Goal: Task Accomplishment & Management: Manage account settings

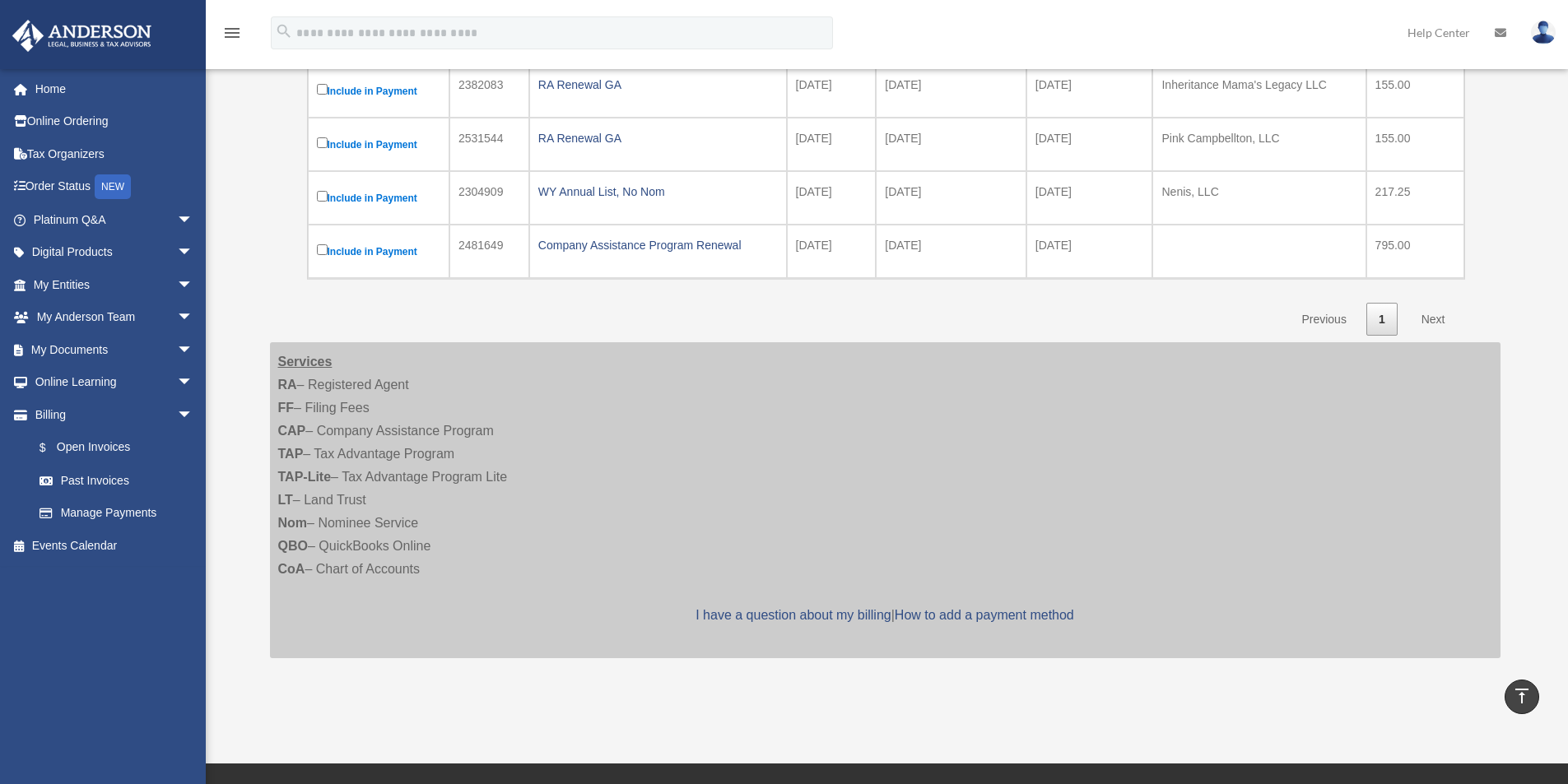
scroll to position [318, 0]
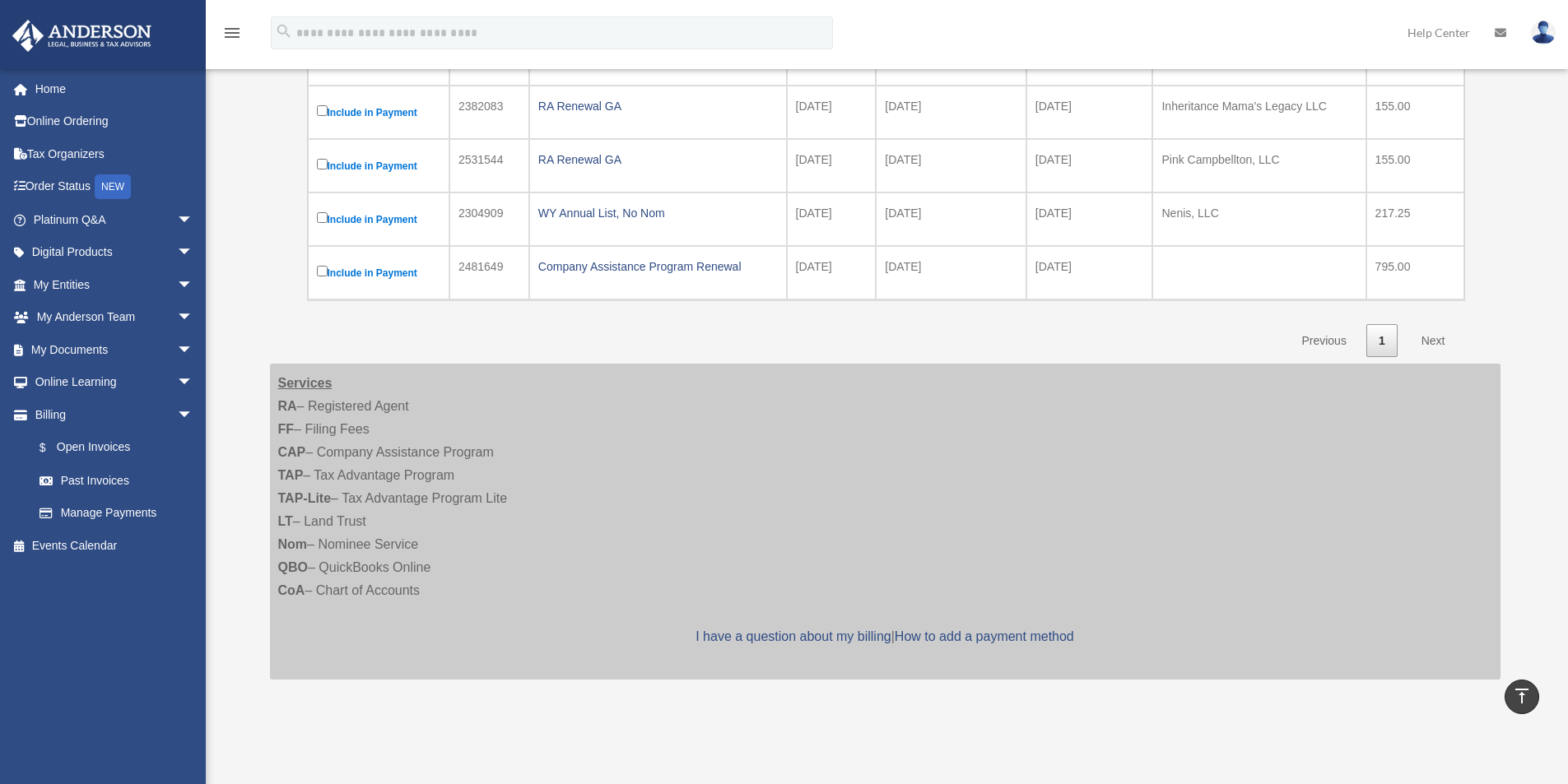
click at [1319, 342] on link "Previous" at bounding box center [1323, 341] width 69 height 34
click at [1320, 335] on link "Previous" at bounding box center [1323, 341] width 69 height 34
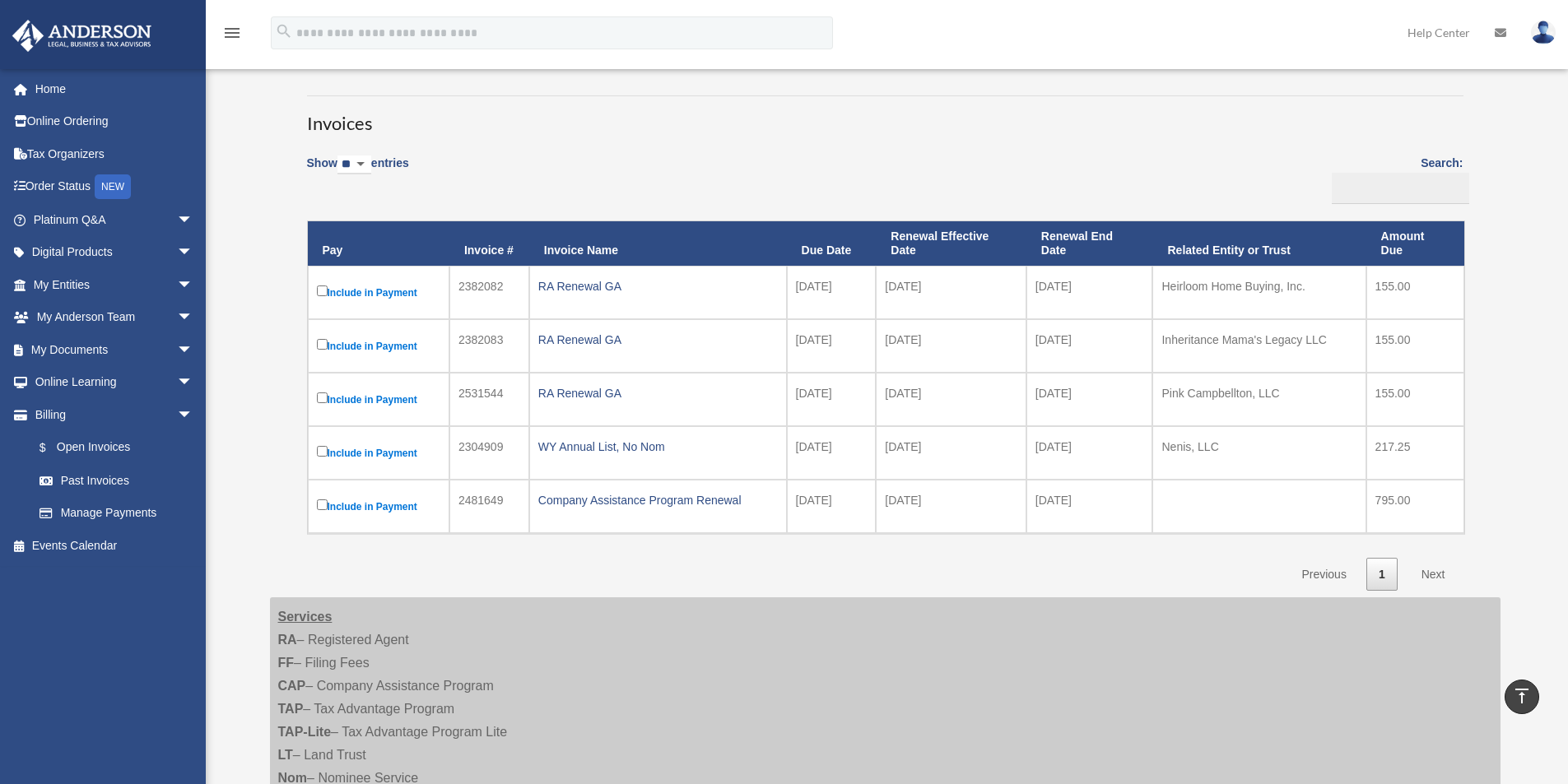
scroll to position [41, 0]
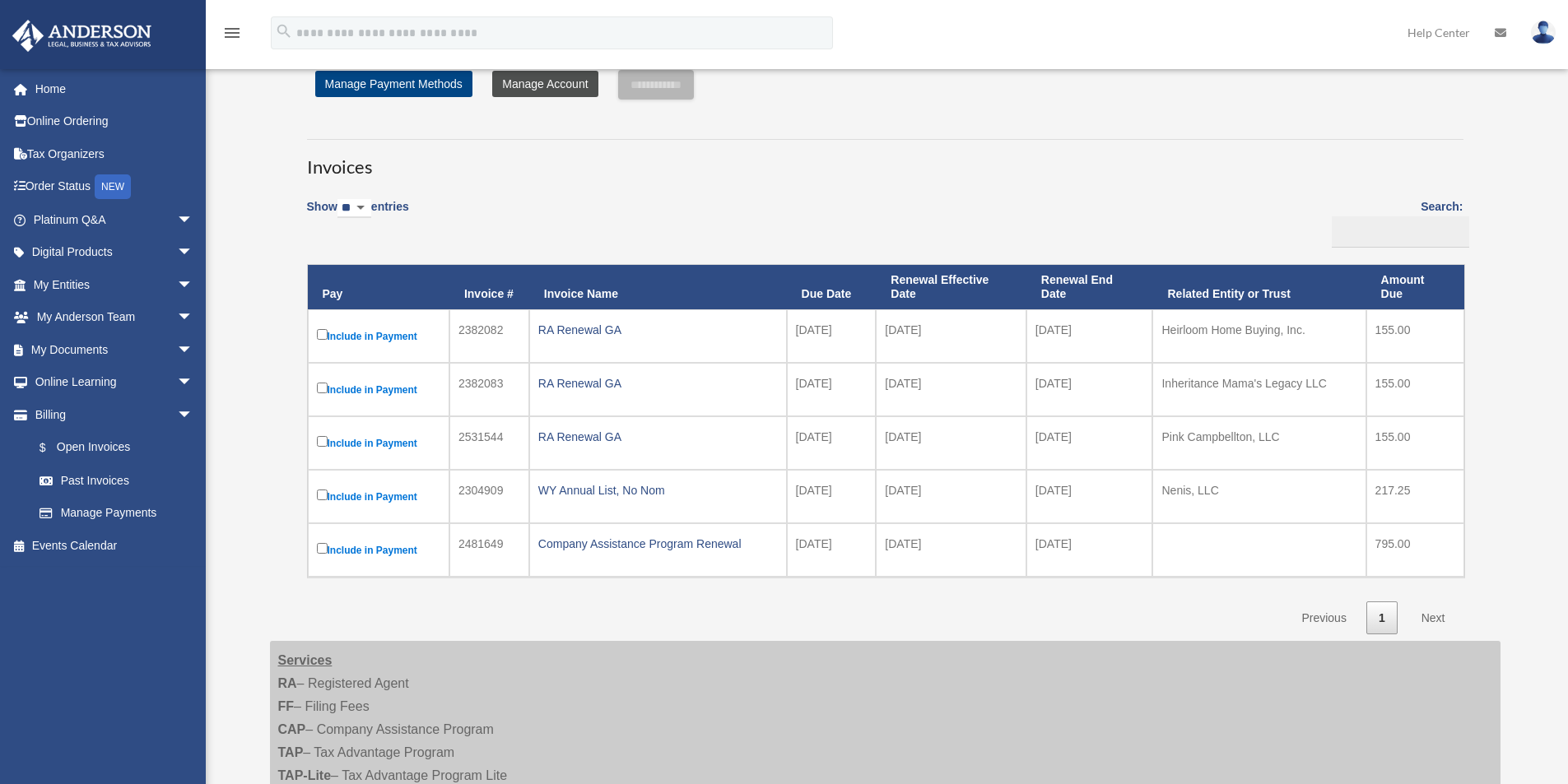
click at [542, 84] on link "Manage Account" at bounding box center [545, 83] width 105 height 26
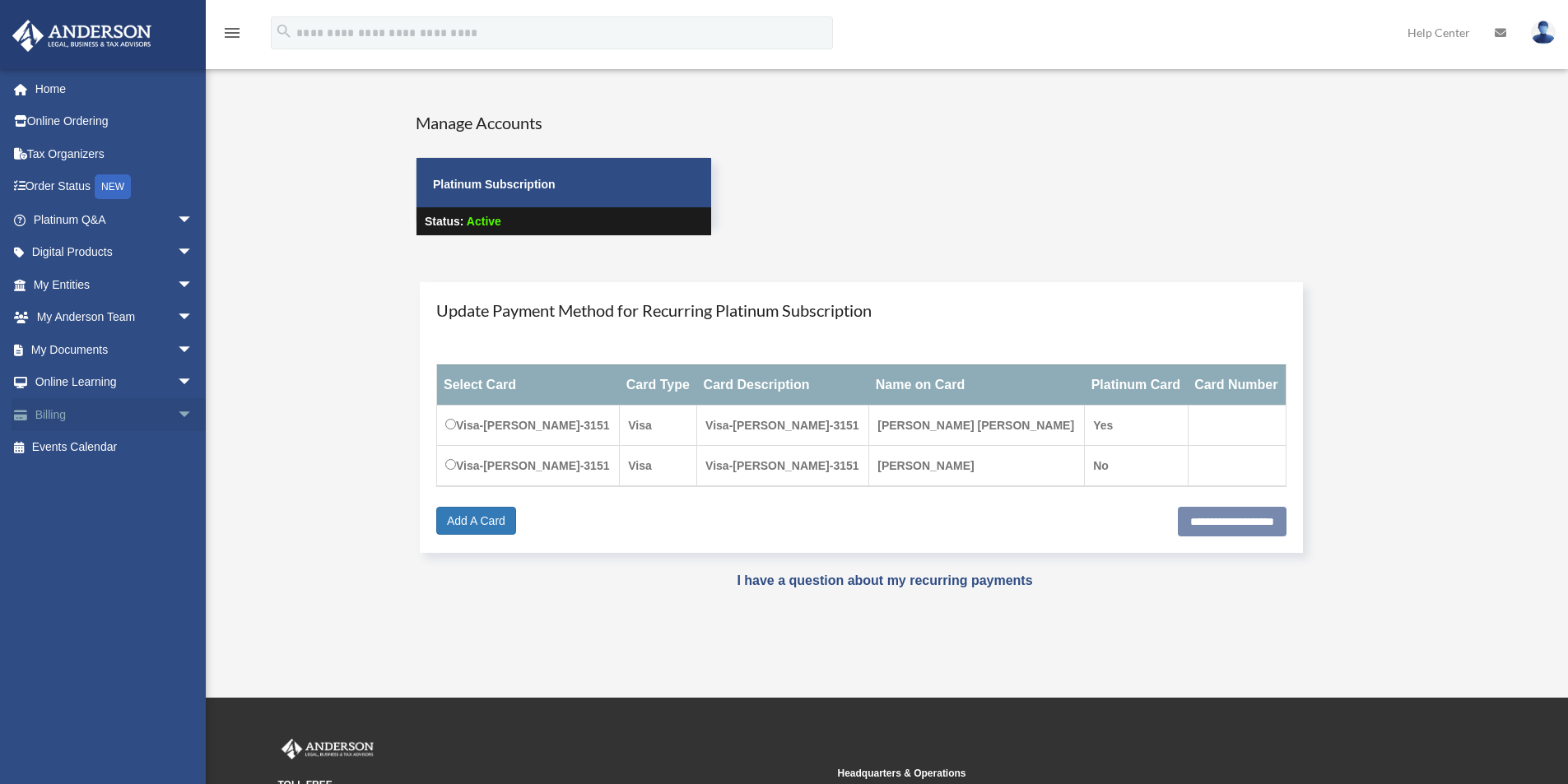
click at [62, 410] on link "Billing arrow_drop_down" at bounding box center [114, 414] width 206 height 33
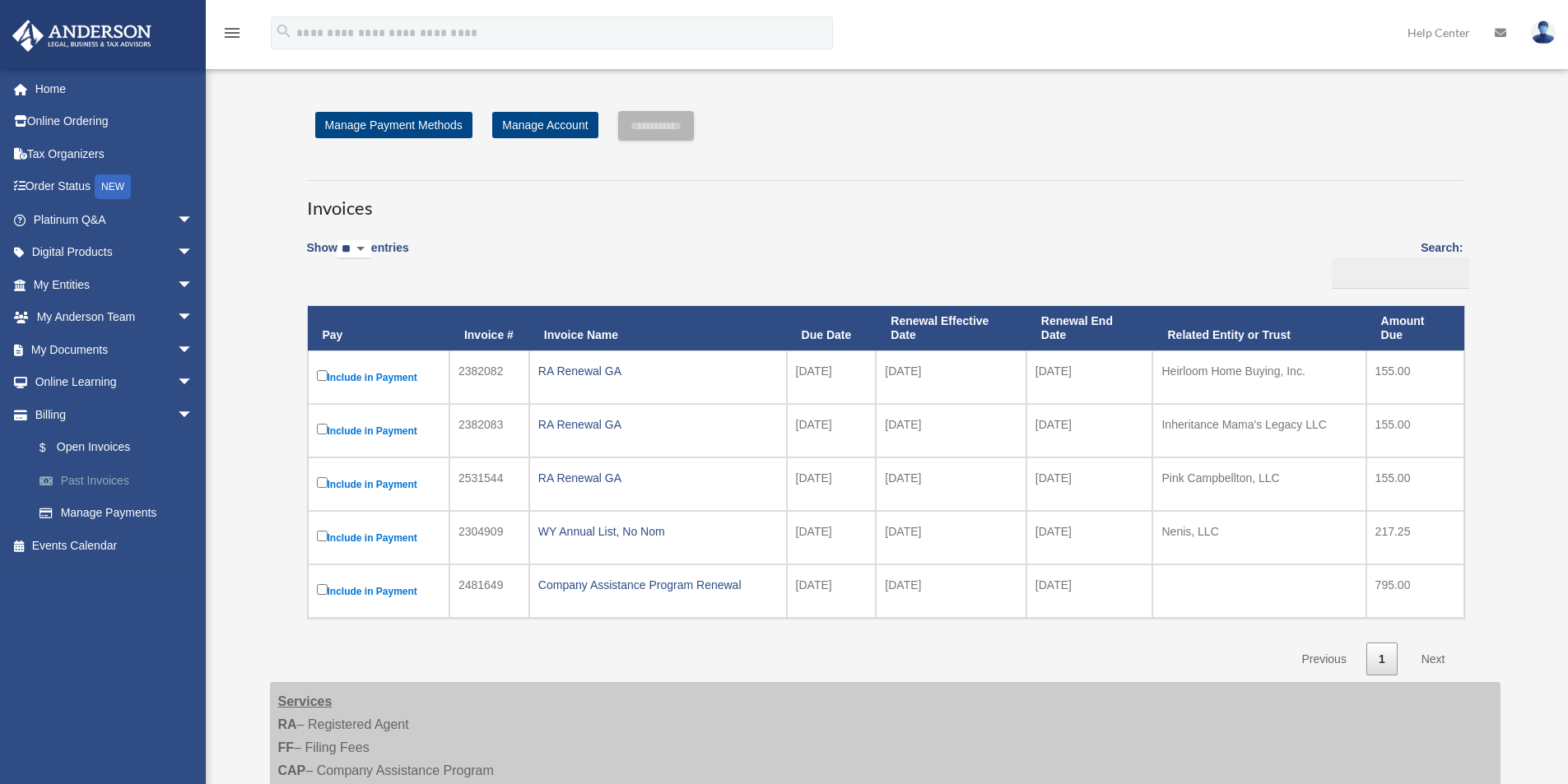
click at [84, 479] on link "Past Invoices" at bounding box center [120, 479] width 195 height 33
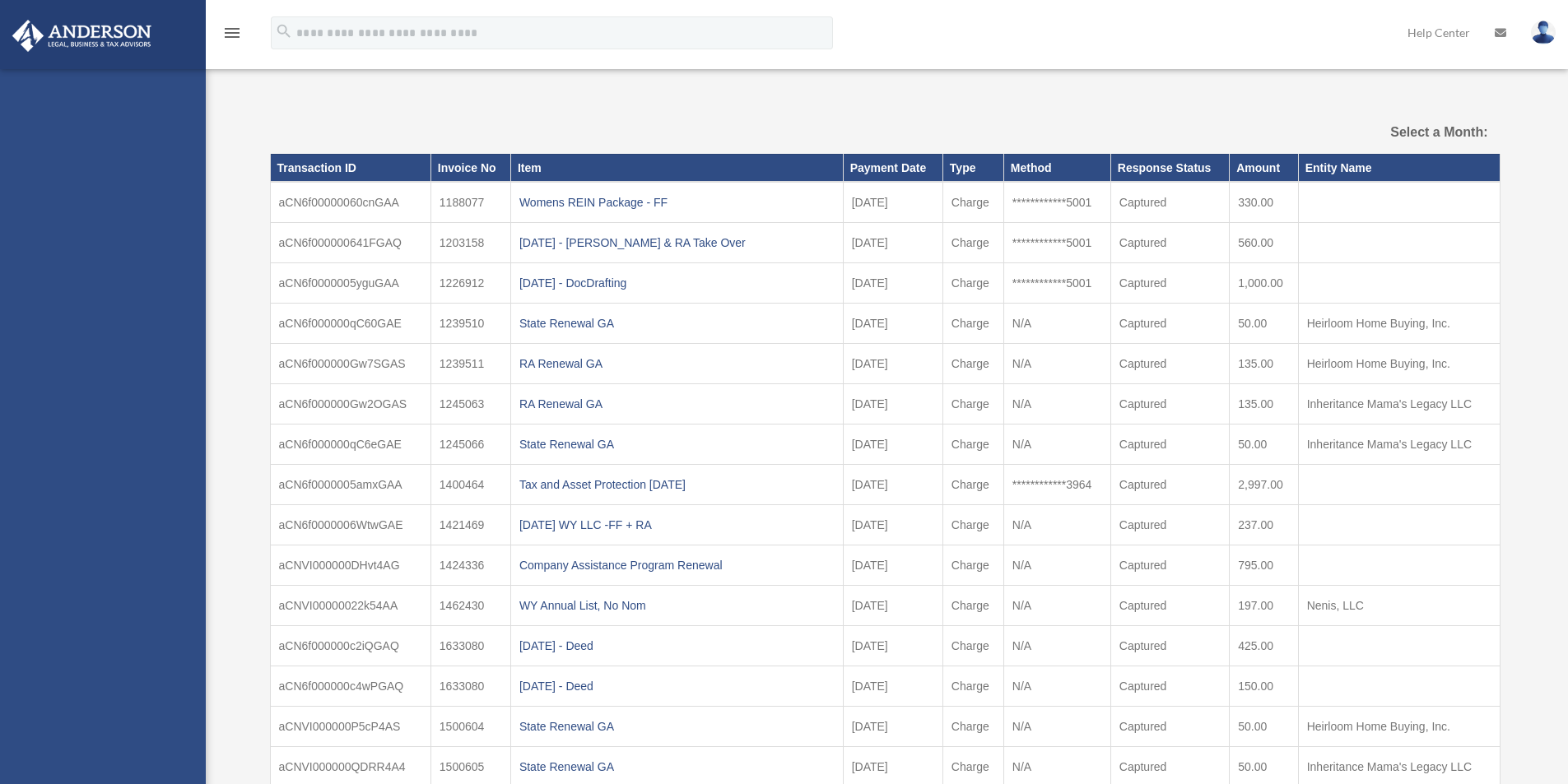
select select
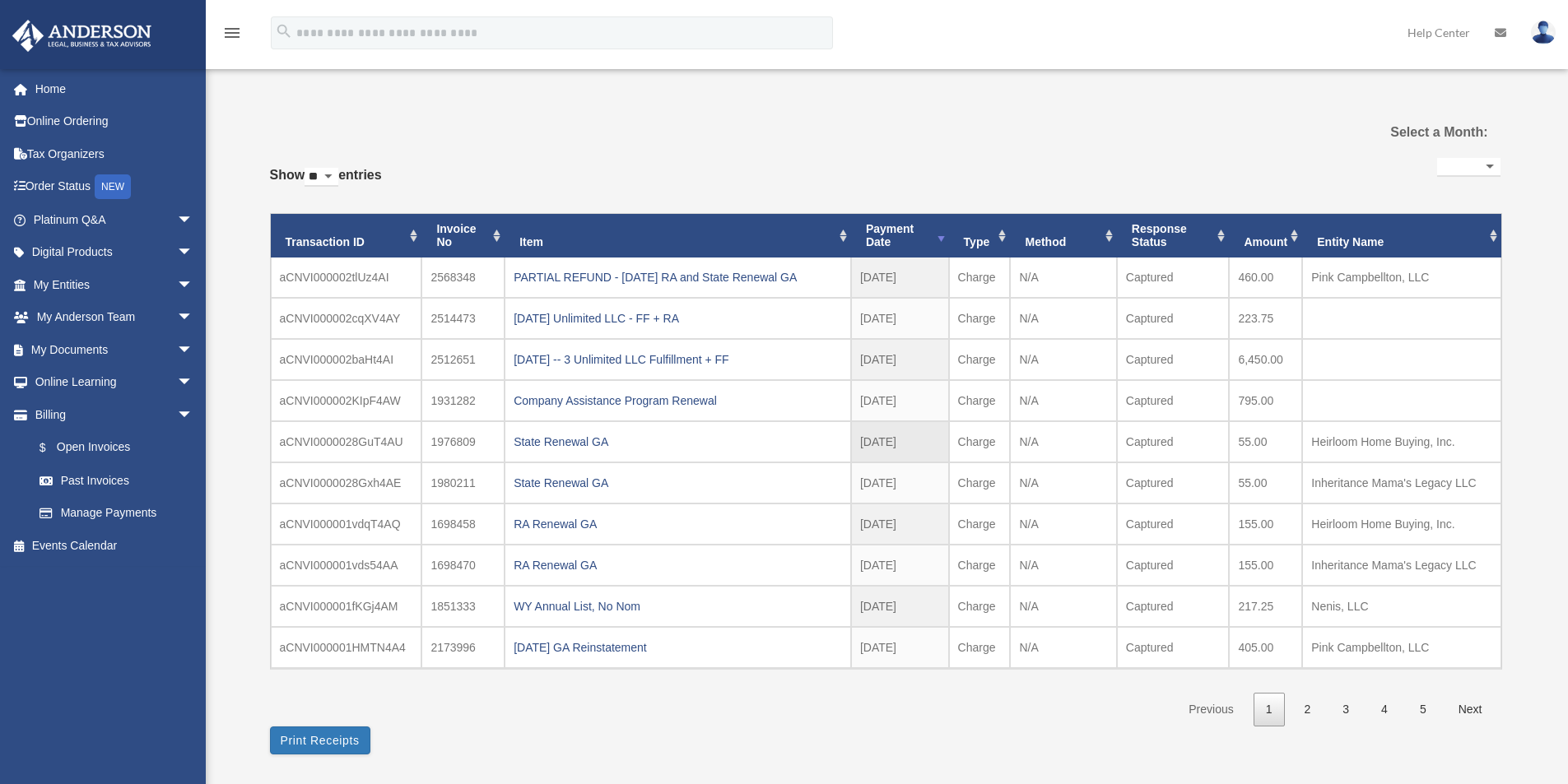
click at [322, 447] on td "aCNVI0000028GuT4AU" at bounding box center [347, 442] width 151 height 41
click at [1398, 447] on td "Heirloom Home Buying, Inc." at bounding box center [1401, 442] width 199 height 41
click at [295, 737] on button "Print Receipts" at bounding box center [320, 739] width 100 height 28
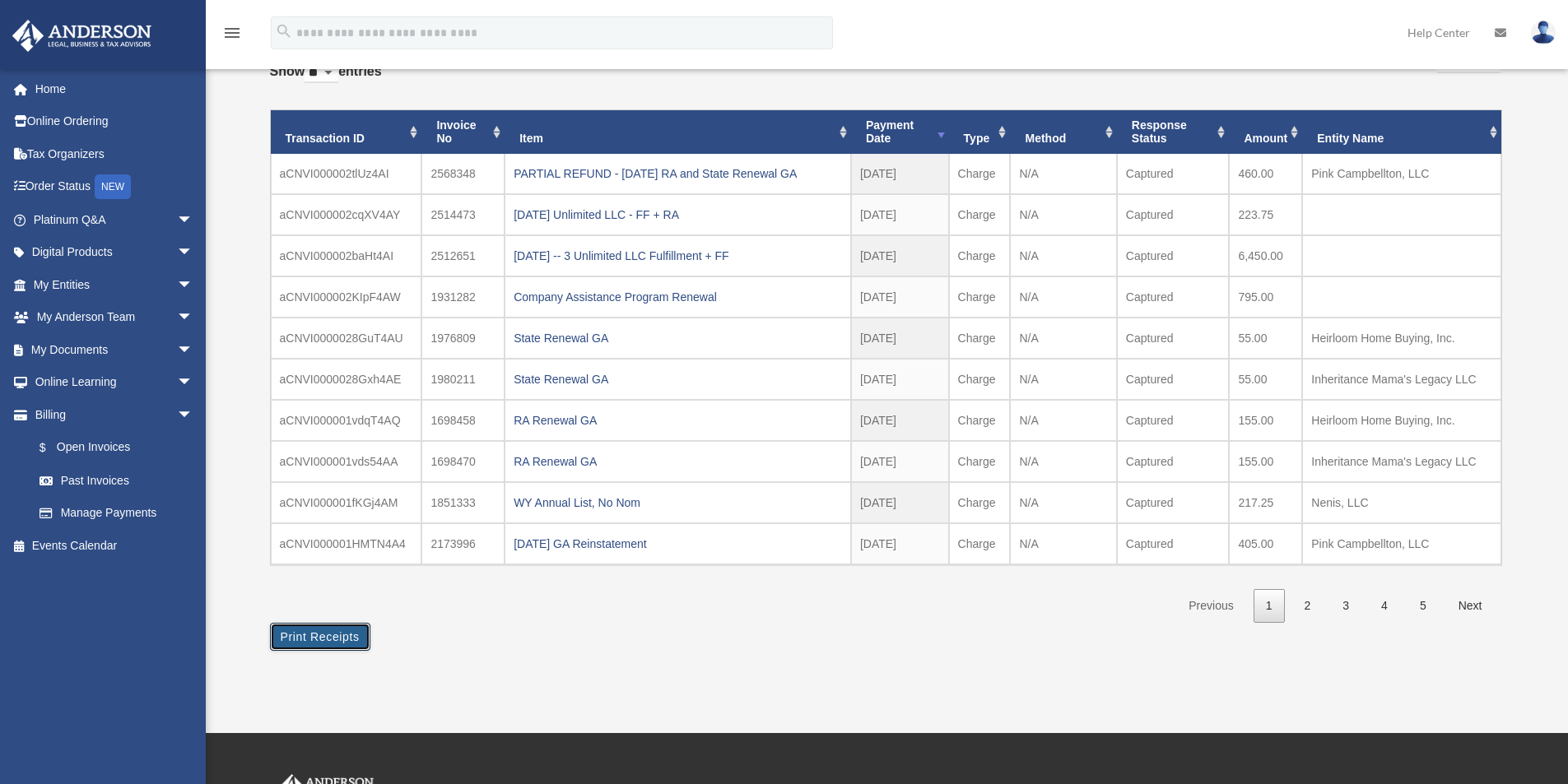
scroll to position [111, 0]
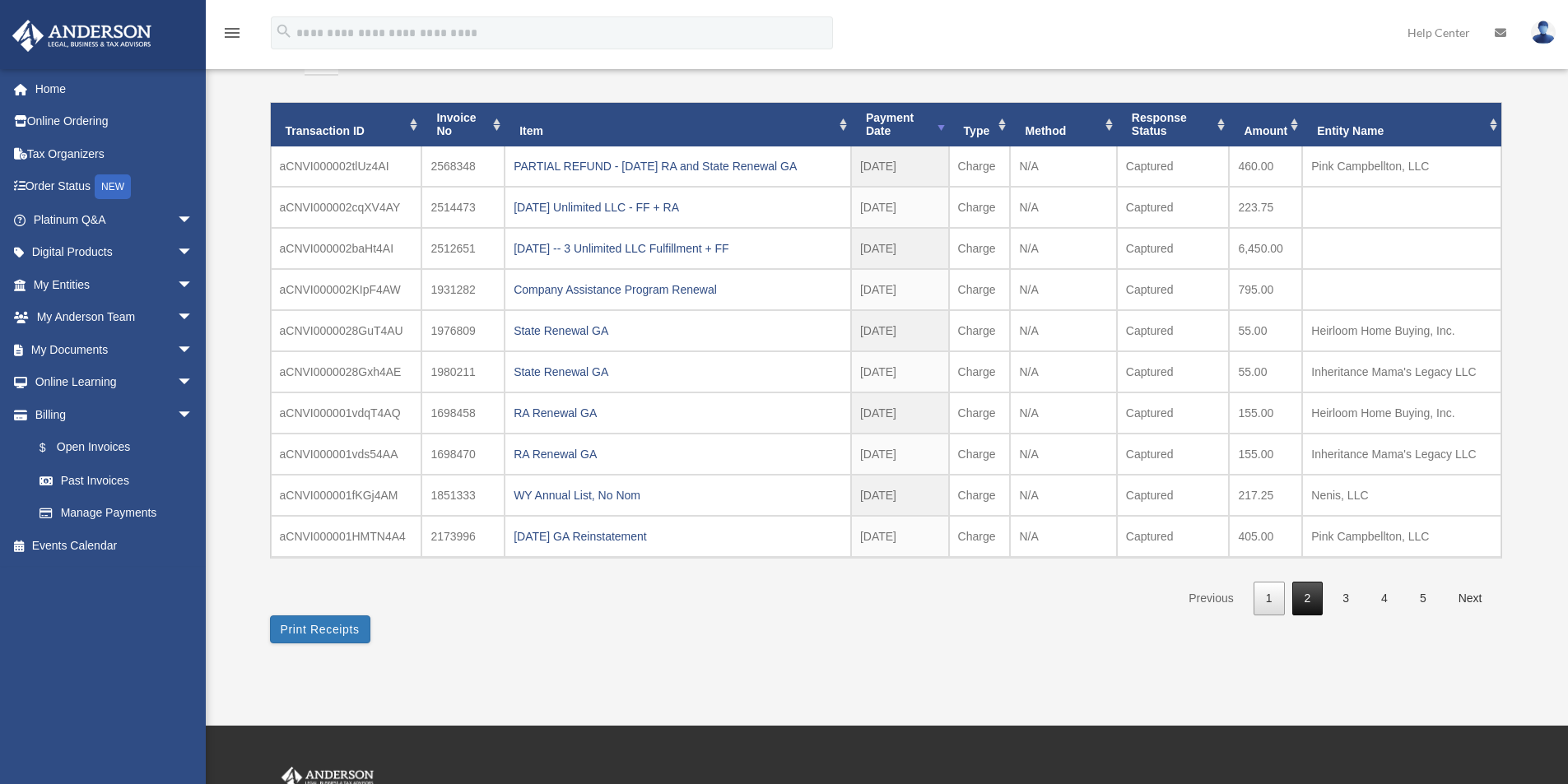
click at [1300, 594] on link "2" at bounding box center [1307, 598] width 31 height 34
